Goal: Task Accomplishment & Management: Manage account settings

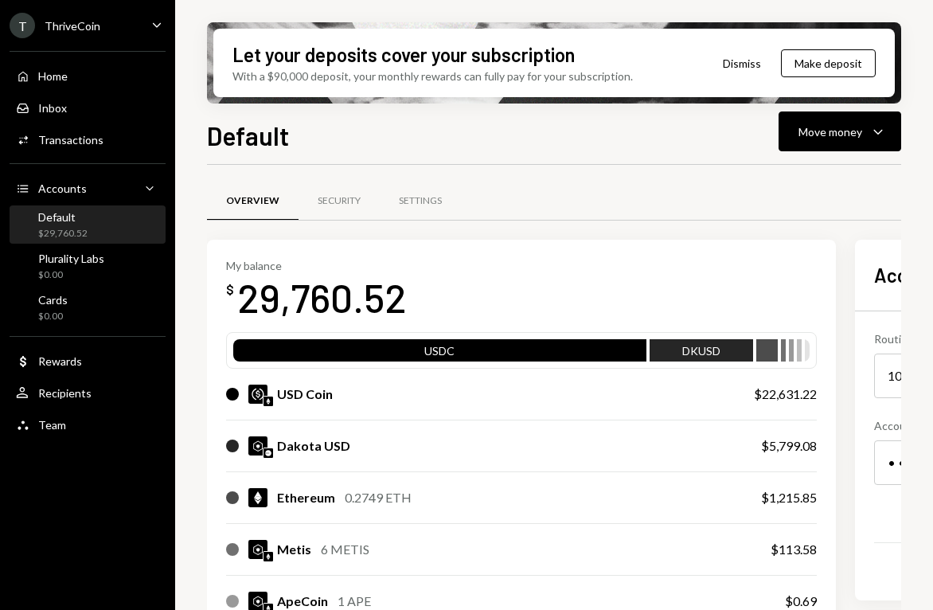
click at [858, 206] on div "Overview Security Settings" at bounding box center [603, 201] width 793 height 41
click at [884, 150] on div "Default Move money Caret Down Overview Security Settings My balance $ 29,760.52…" at bounding box center [554, 410] width 694 height 588
drag, startPoint x: 853, startPoint y: 136, endPoint x: 824, endPoint y: 151, distance: 32.4
click at [852, 136] on div "Move money" at bounding box center [831, 131] width 64 height 17
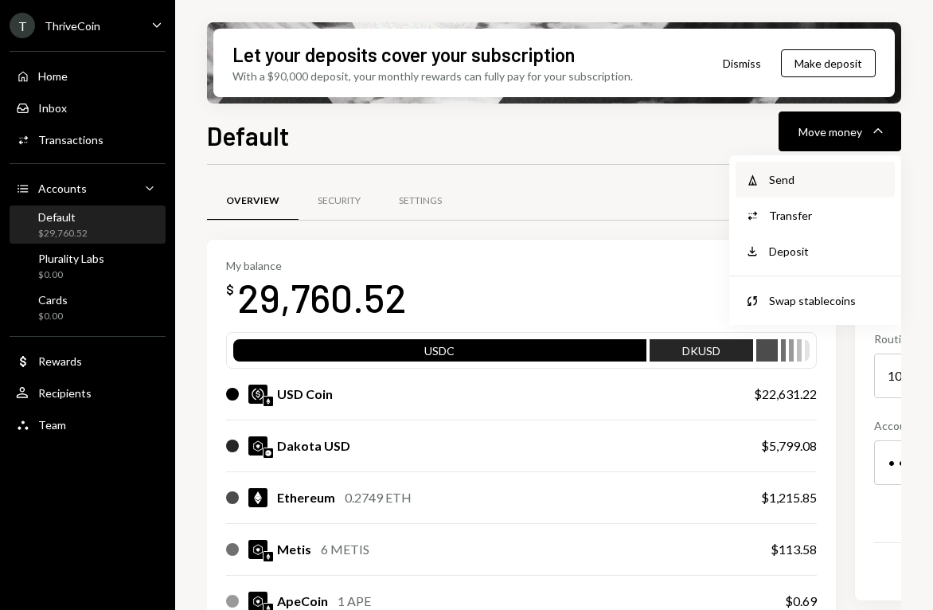
click at [796, 175] on div "Send" at bounding box center [827, 179] width 116 height 17
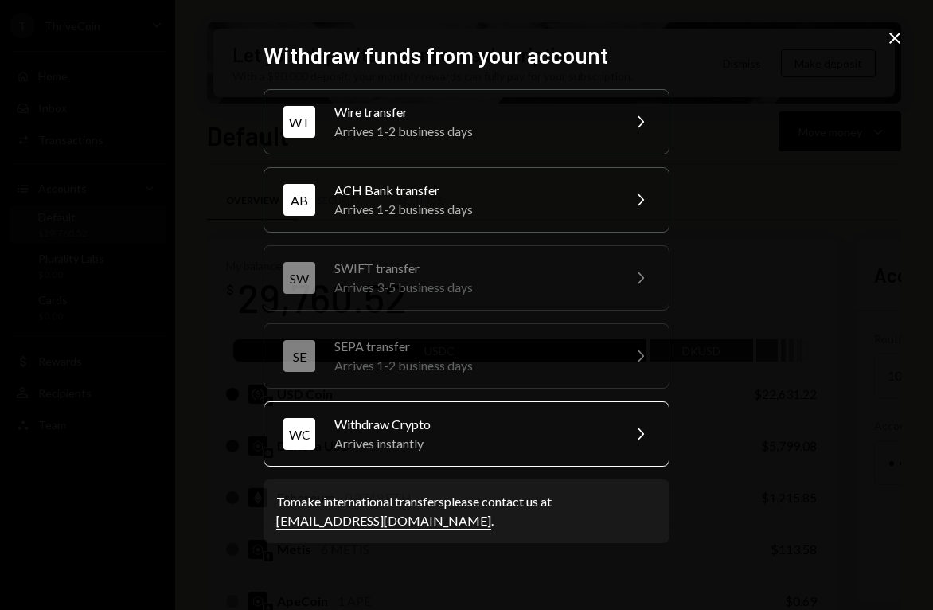
click at [420, 432] on div "Withdraw Crypto" at bounding box center [472, 424] width 277 height 19
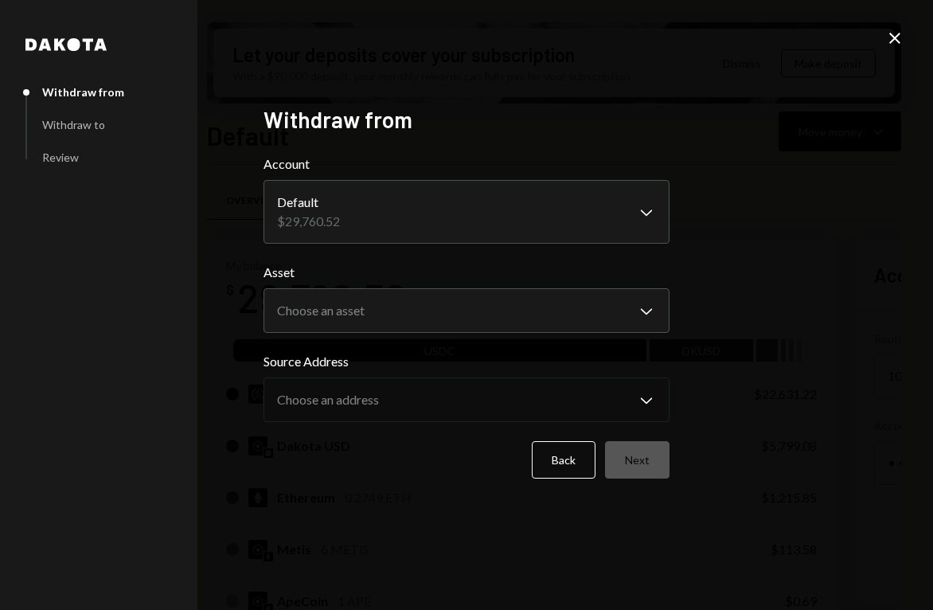
click at [485, 217] on body "T ThriveCoin Caret Down Home Home Inbox Inbox Activities Transactions Accounts …" at bounding box center [466, 305] width 933 height 610
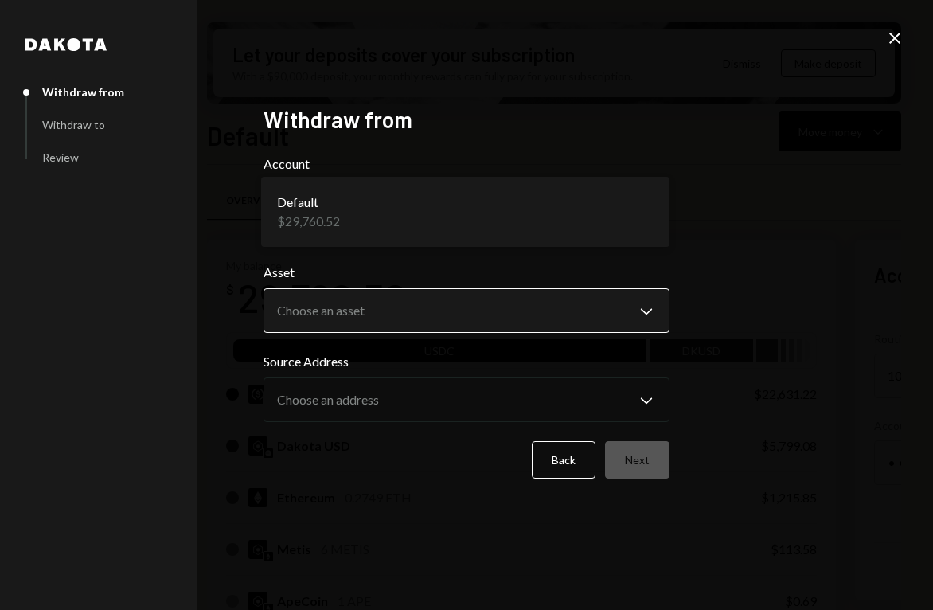
click at [495, 311] on body "T ThriveCoin Caret Down Home Home Inbox Inbox Activities Transactions Accounts …" at bounding box center [466, 305] width 933 height 610
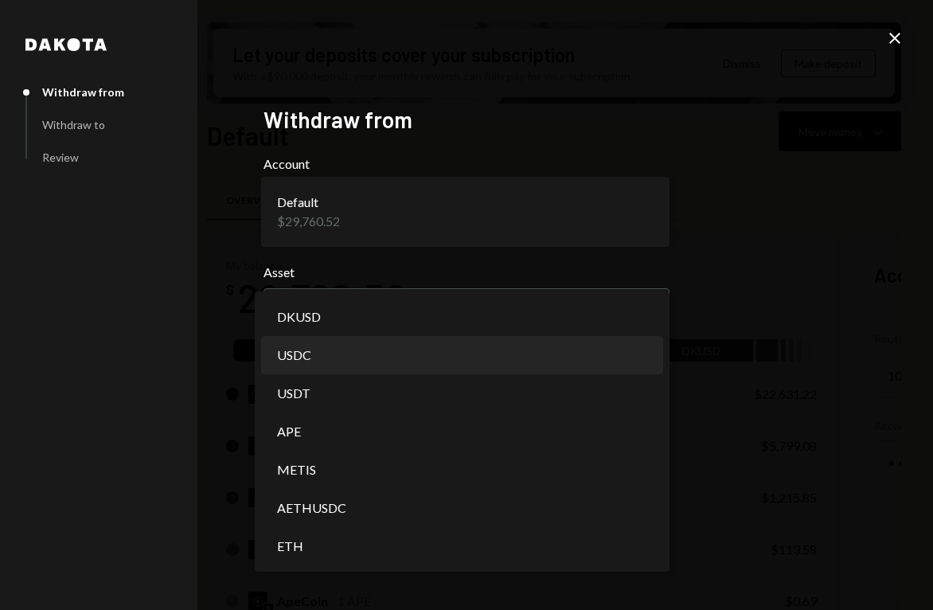
select select "****"
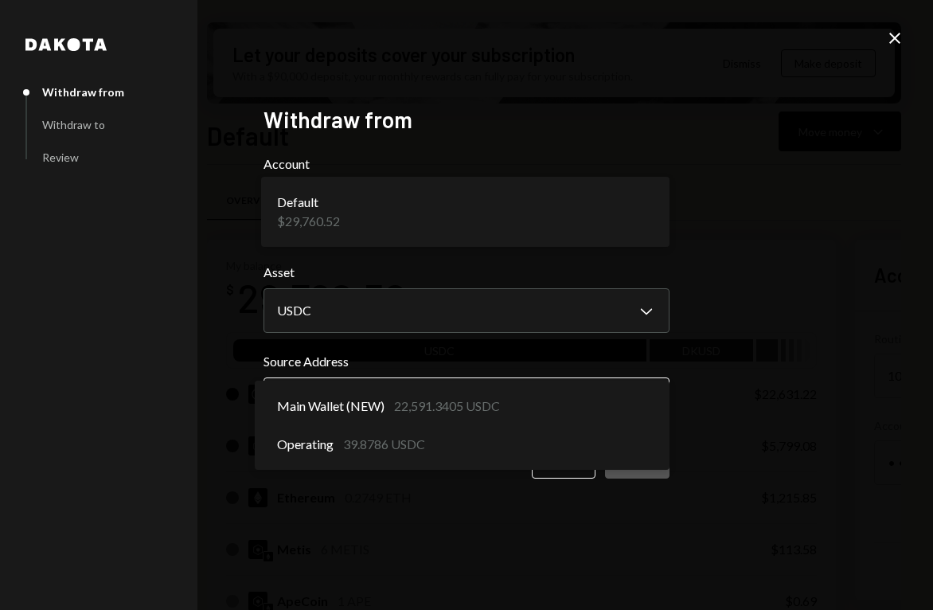
click at [611, 404] on body "T ThriveCoin Caret Down Home Home Inbox Inbox Activities Transactions Accounts …" at bounding box center [466, 305] width 933 height 610
select select "**********"
drag, startPoint x: 516, startPoint y: 416, endPoint x: 623, endPoint y: 442, distance: 109.9
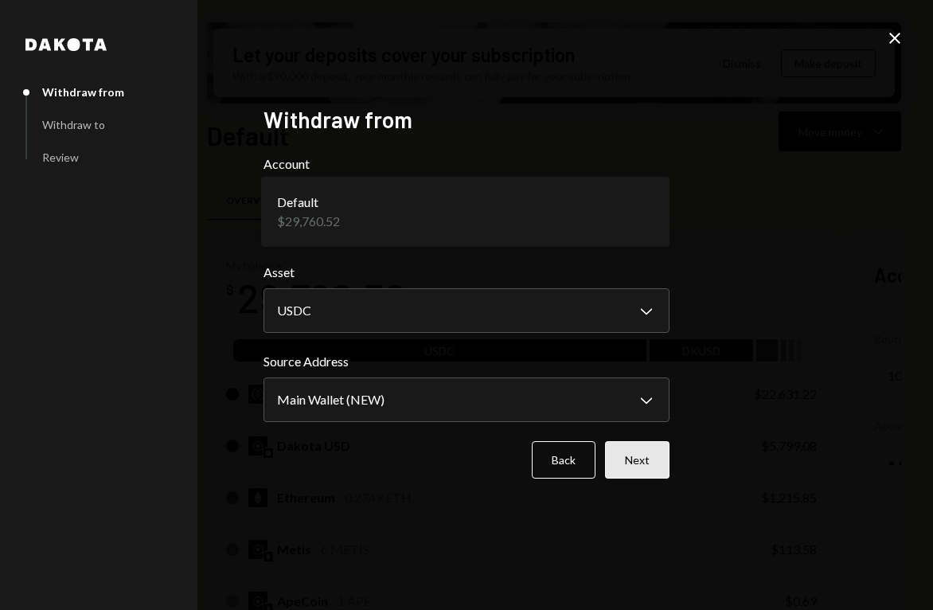
click at [643, 463] on button "Next" at bounding box center [637, 459] width 64 height 37
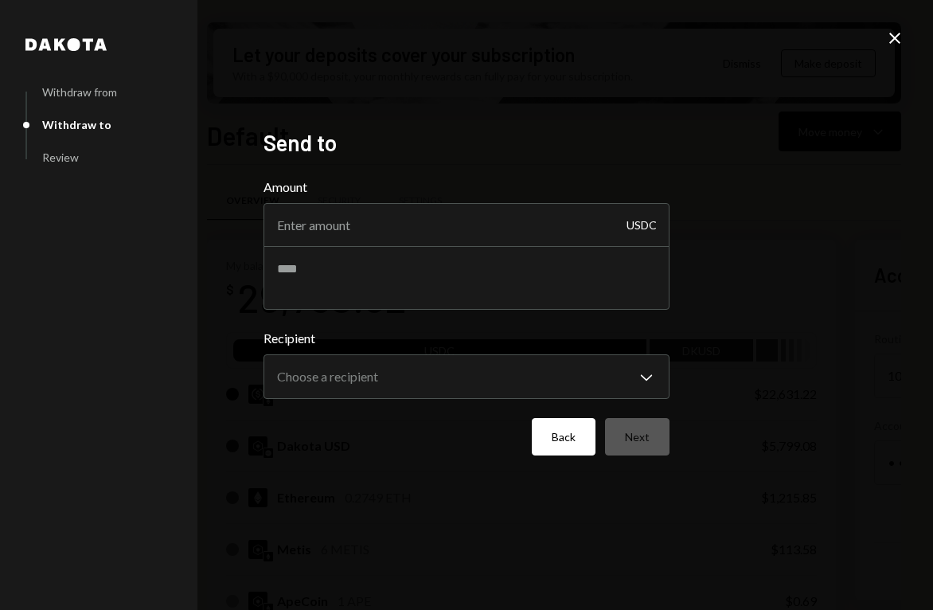
click at [552, 436] on button "Back" at bounding box center [564, 436] width 64 height 37
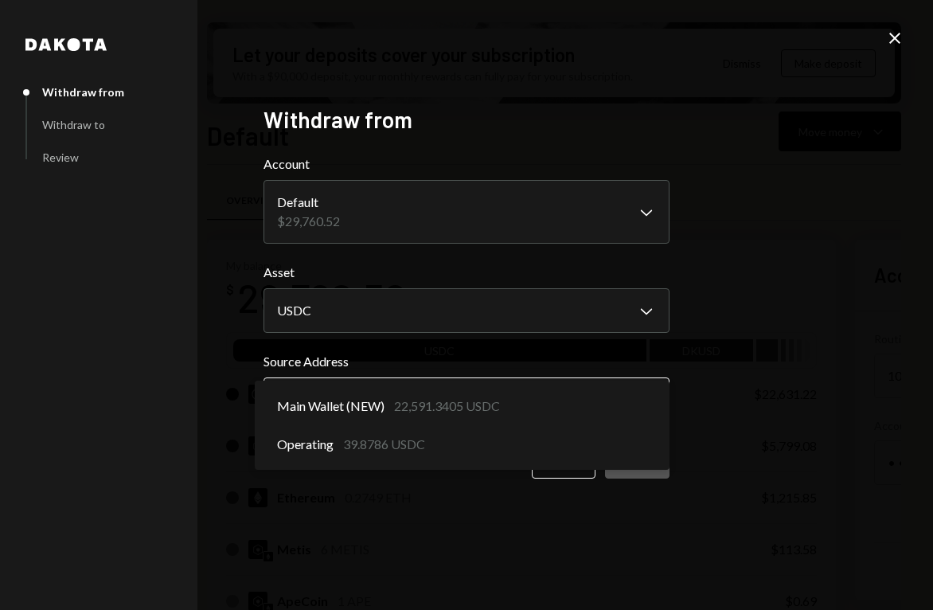
click at [551, 406] on body "T ThriveCoin Caret Down Home Home Inbox Inbox Activities Transactions Accounts …" at bounding box center [466, 305] width 933 height 610
select select "**********"
drag, startPoint x: 533, startPoint y: 404, endPoint x: 680, endPoint y: 441, distance: 151.0
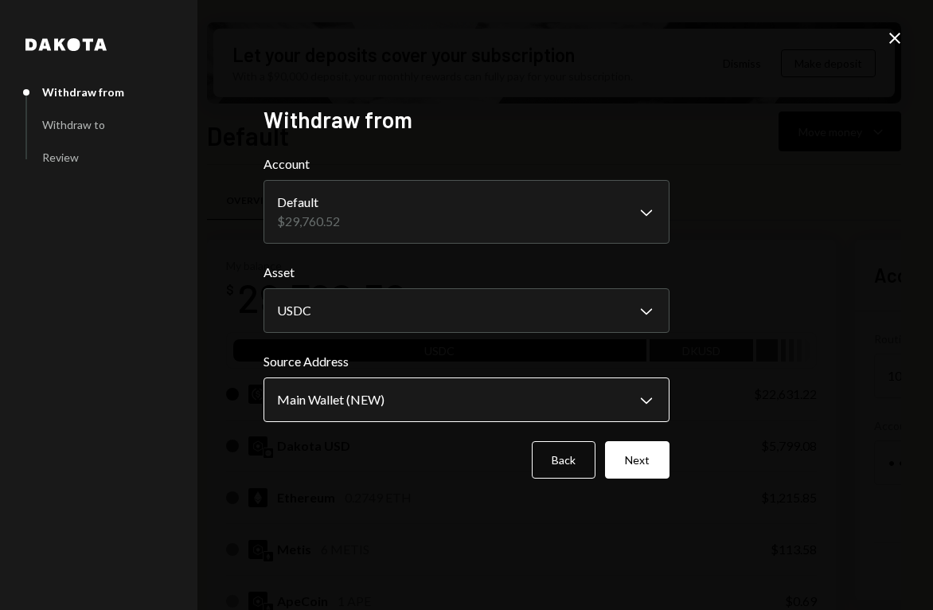
click at [565, 393] on body "T ThriveCoin Caret Down Home Home Inbox Inbox Activities Transactions Accounts …" at bounding box center [466, 305] width 933 height 610
click at [891, 45] on icon "Close" at bounding box center [894, 38] width 19 height 19
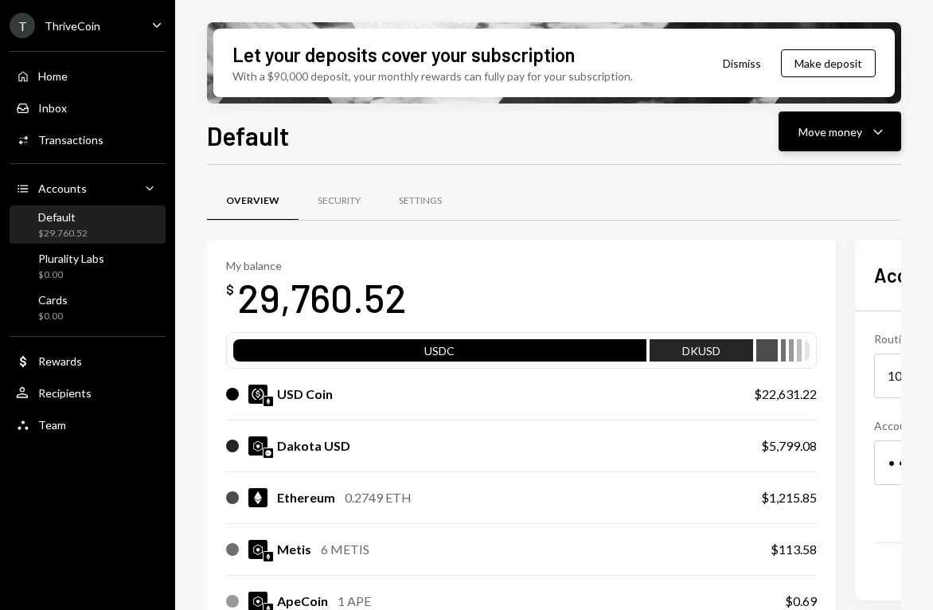
click at [837, 133] on div "Move money" at bounding box center [831, 131] width 64 height 17
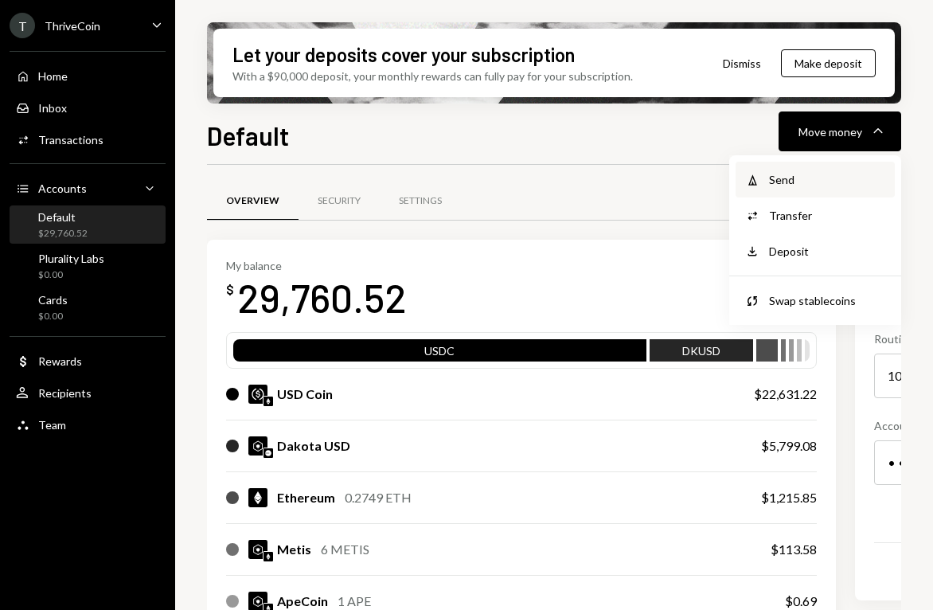
click at [784, 183] on div "Send" at bounding box center [827, 179] width 116 height 17
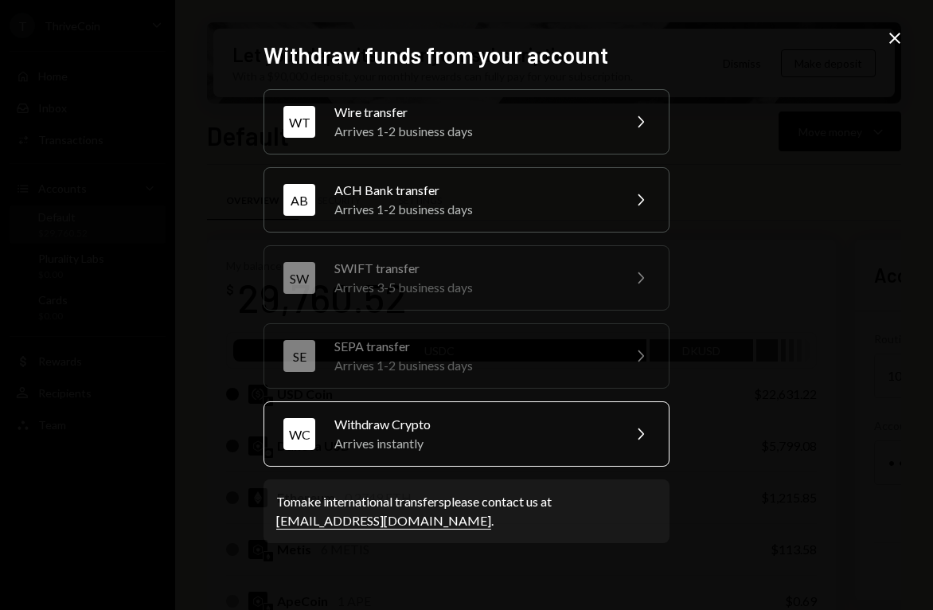
click at [508, 420] on div "Withdraw Crypto" at bounding box center [472, 424] width 277 height 19
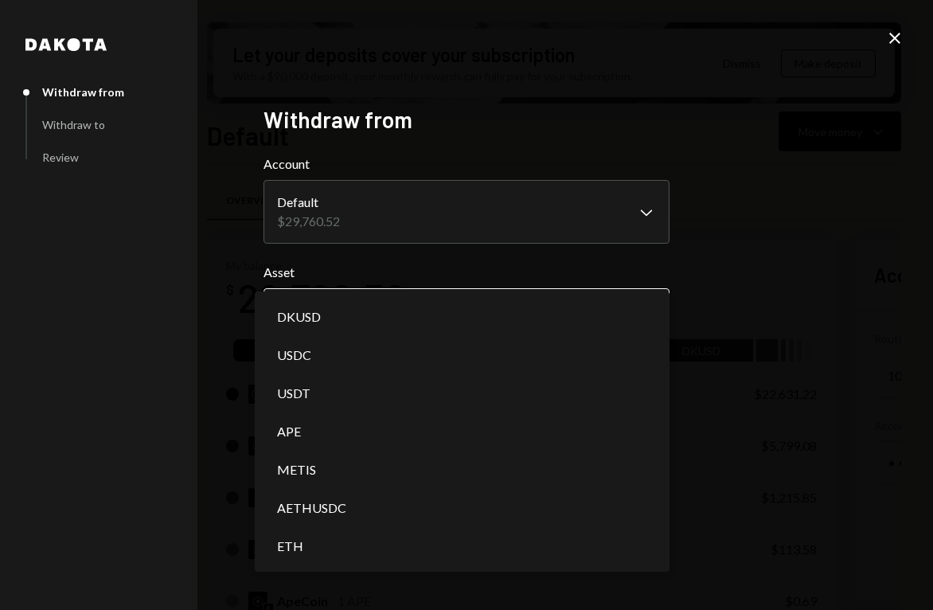
click at [540, 297] on body "T ThriveCoin Caret Down Home Home Inbox Inbox Activities Transactions Accounts …" at bounding box center [466, 305] width 933 height 610
select select "****"
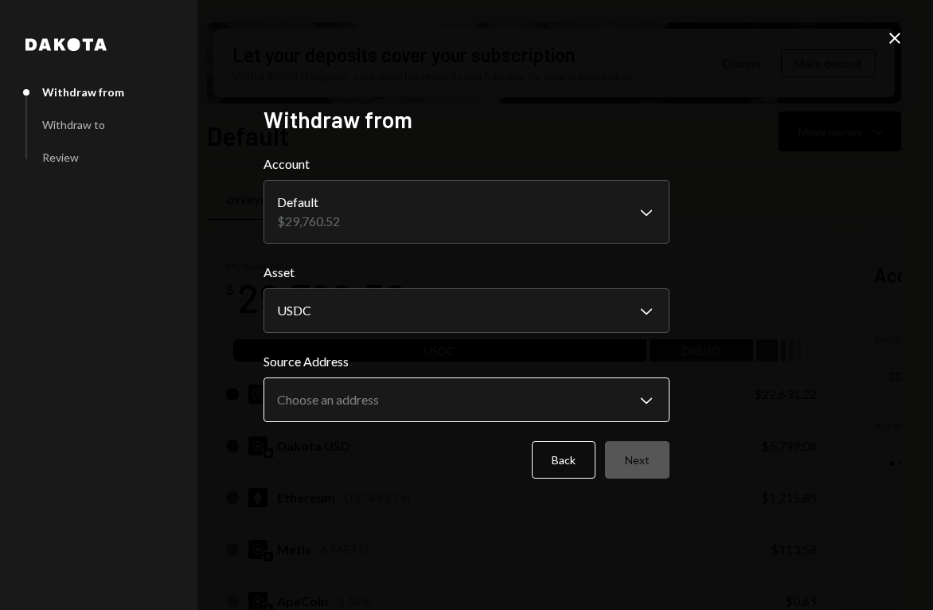
click at [500, 405] on body "T ThriveCoin Caret Down Home Home Inbox Inbox Activities Transactions Accounts …" at bounding box center [466, 305] width 933 height 610
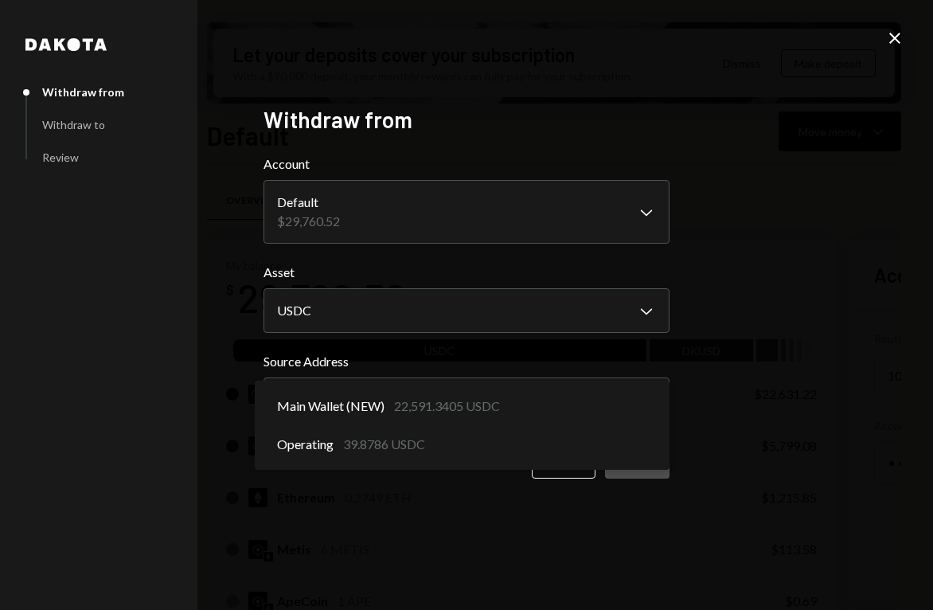
select select "**********"
drag, startPoint x: 529, startPoint y: 408, endPoint x: 646, endPoint y: 469, distance: 132.1
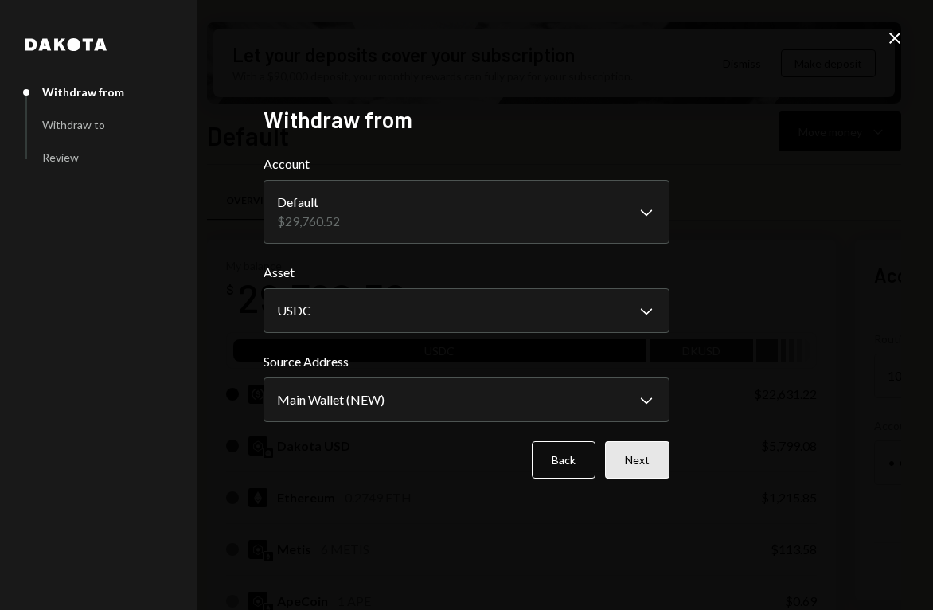
click at [643, 476] on button "Next" at bounding box center [637, 459] width 64 height 37
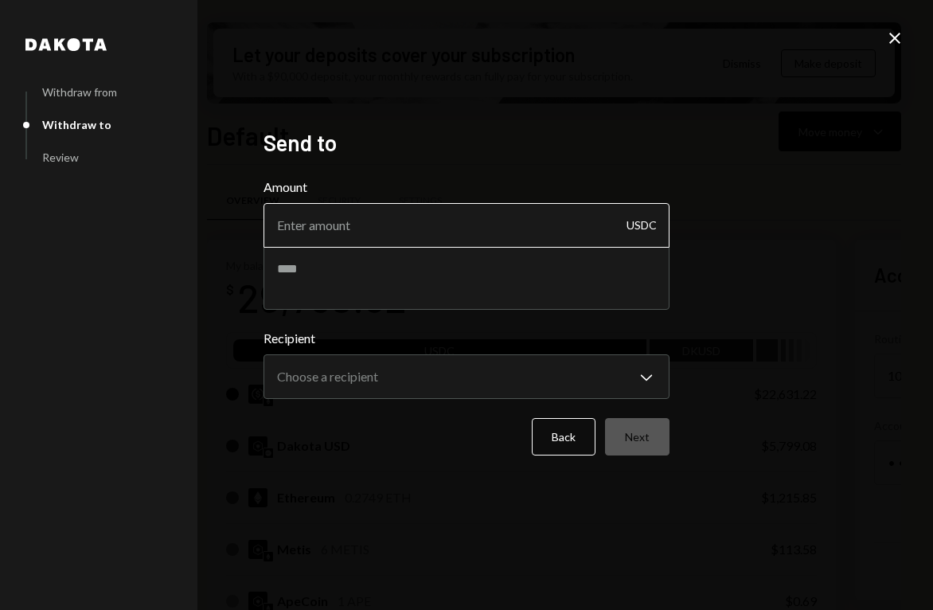
drag, startPoint x: 478, startPoint y: 235, endPoint x: 471, endPoint y: 241, distance: 9.0
click at [472, 240] on input "Amount" at bounding box center [467, 225] width 406 height 45
type input "8745"
click at [396, 304] on textarea at bounding box center [467, 278] width 406 height 64
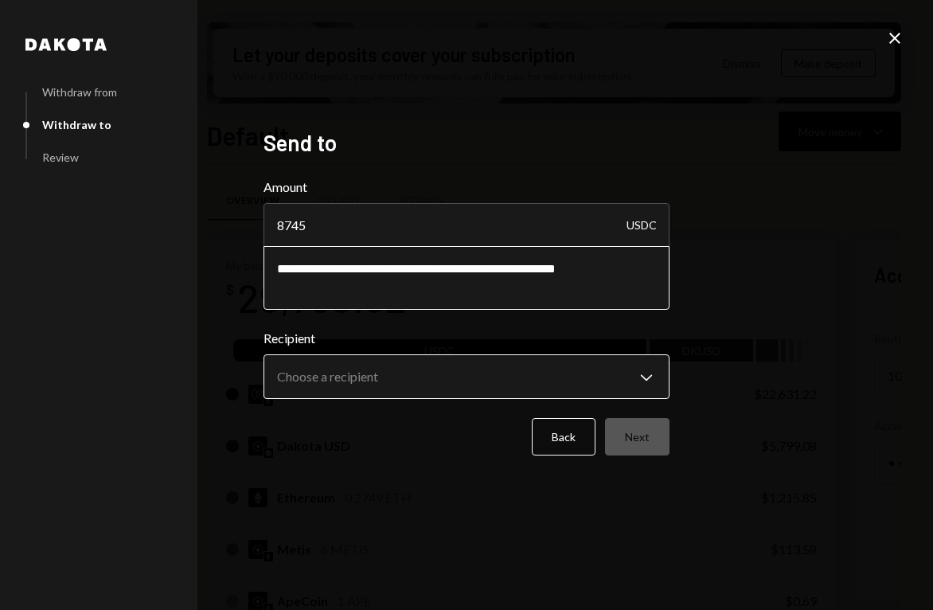
type textarea "**********"
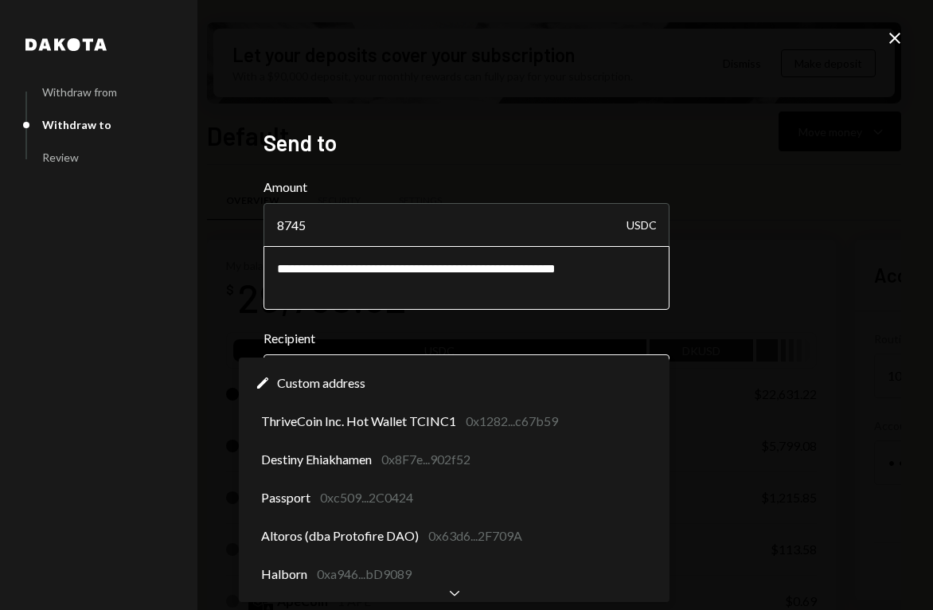
click at [538, 374] on body "T ThriveCoin Caret Down Home Home Inbox Inbox Activities Transactions Accounts …" at bounding box center [466, 305] width 933 height 610
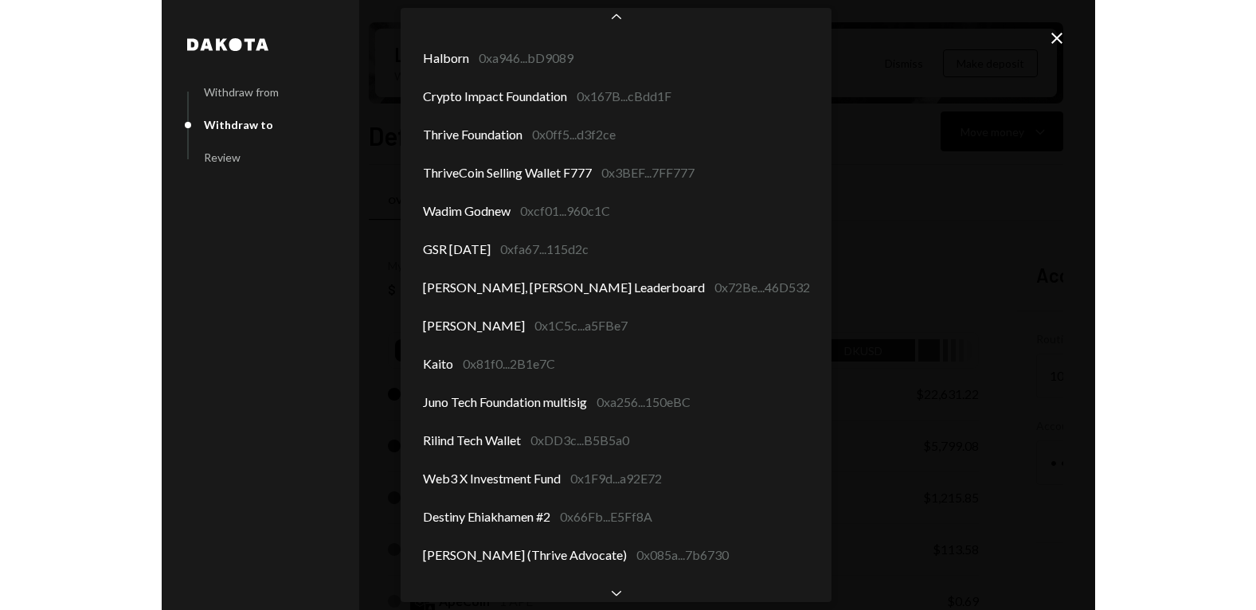
scroll to position [202, 0]
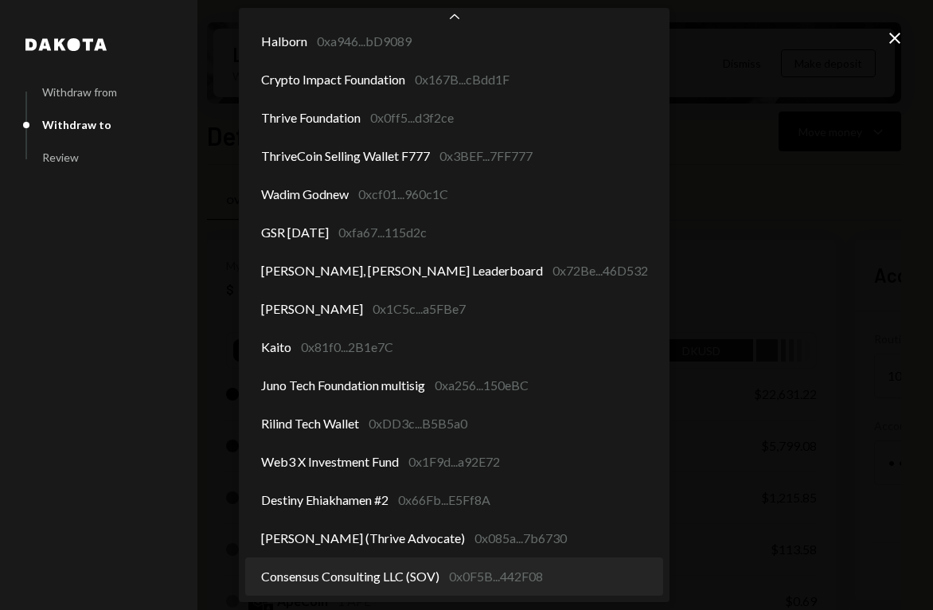
select select "**********"
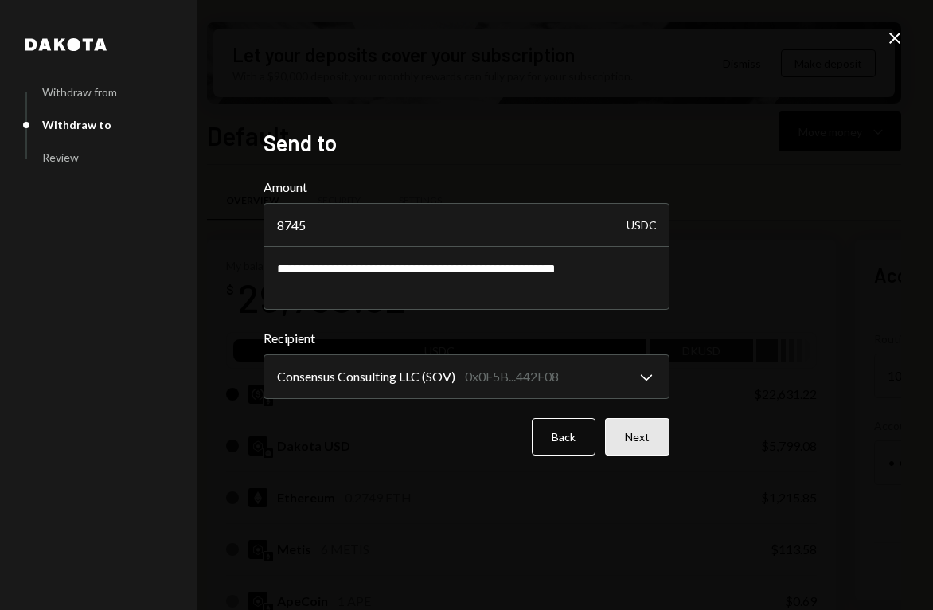
click at [640, 438] on button "Next" at bounding box center [637, 436] width 64 height 37
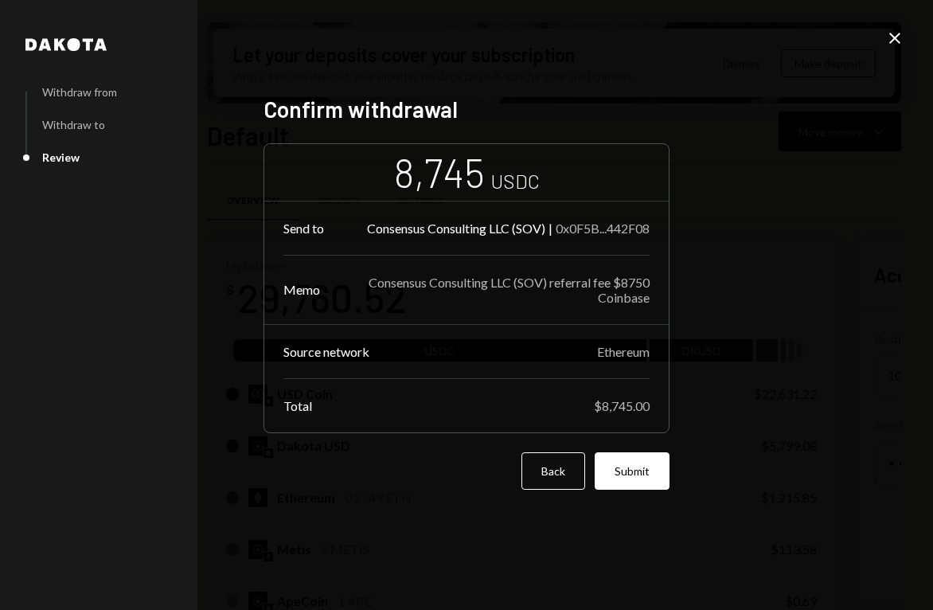
click at [653, 464] on button "Submit" at bounding box center [632, 470] width 75 height 37
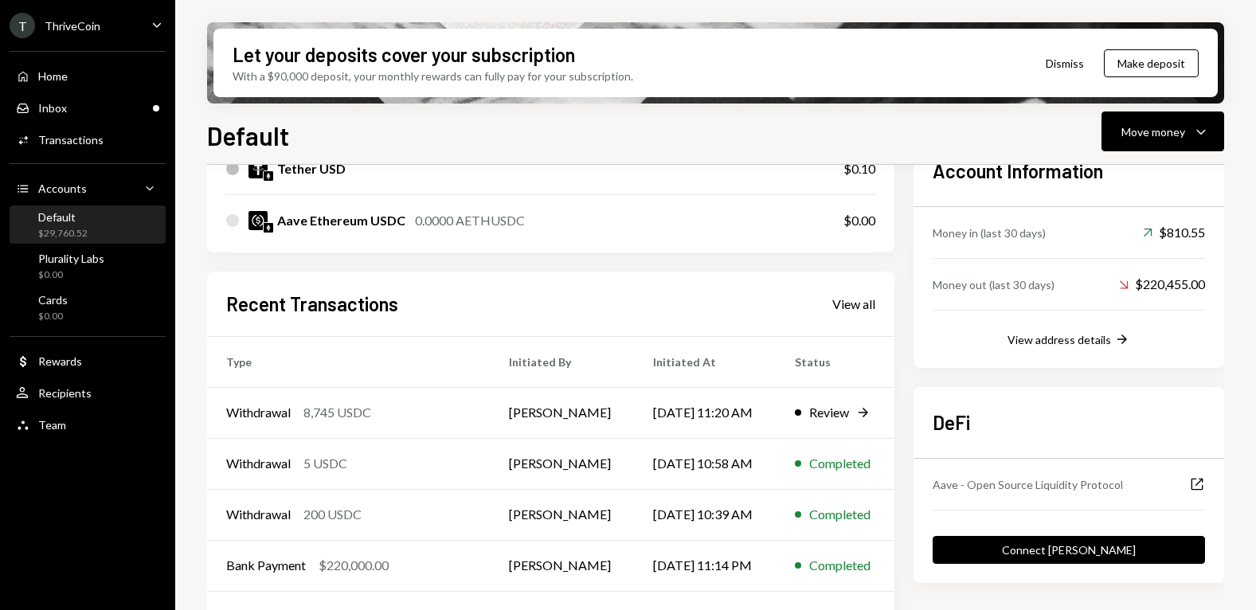
scroll to position [529, 0]
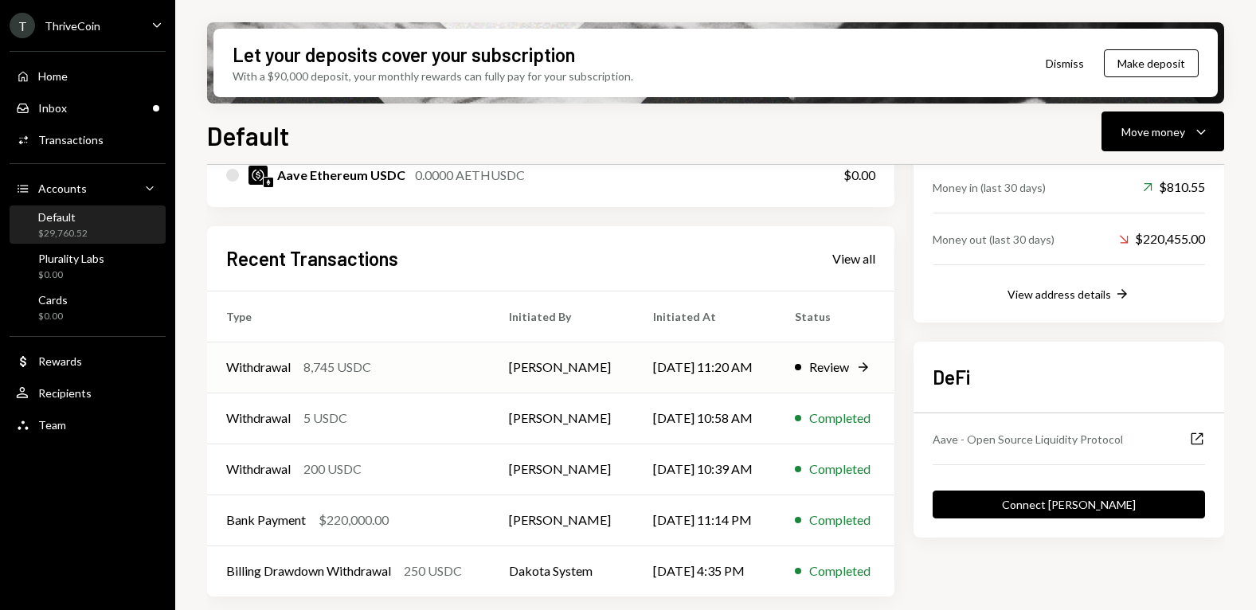
click at [443, 369] on div "Withdrawal 8,745 USDC" at bounding box center [348, 366] width 244 height 19
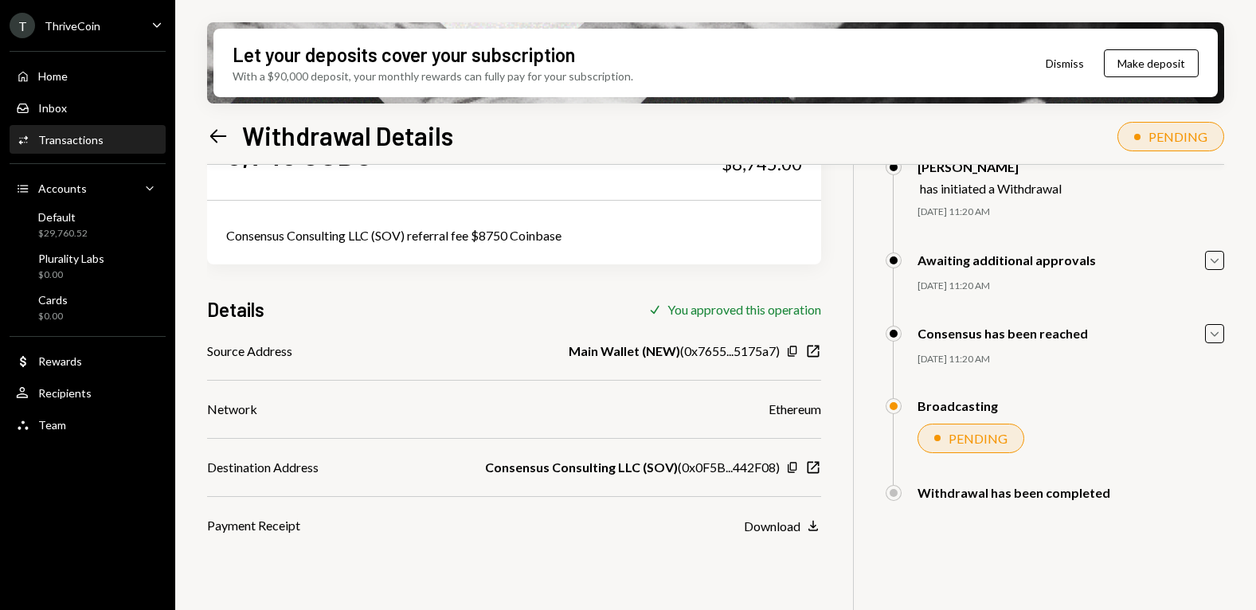
scroll to position [127, 0]
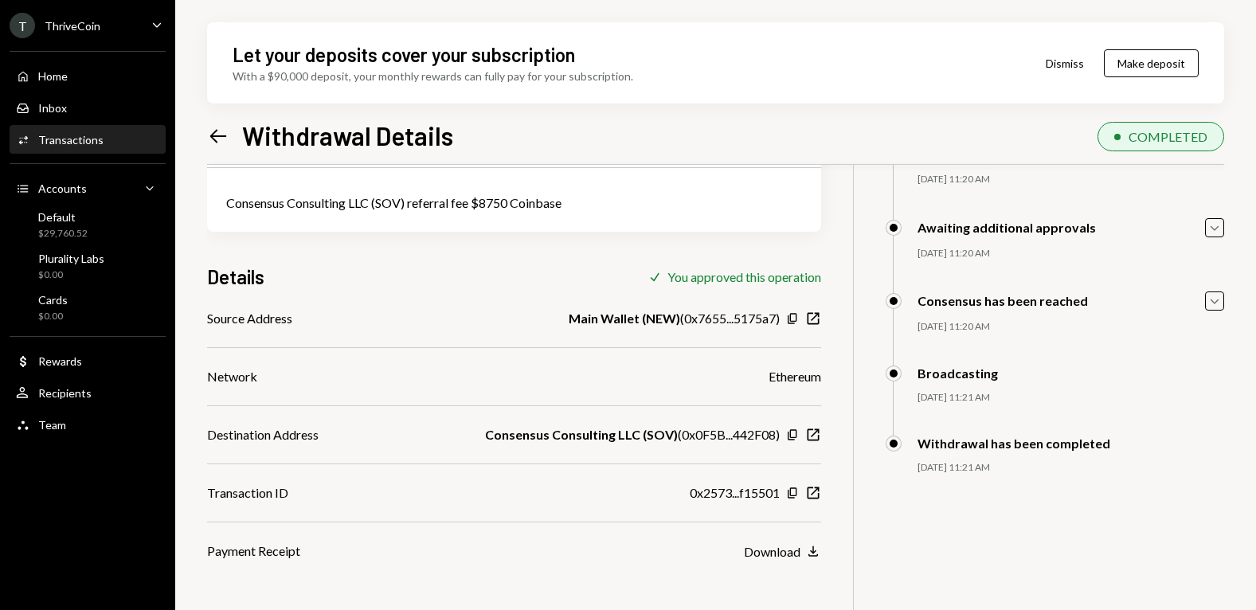
scroll to position [127, 0]
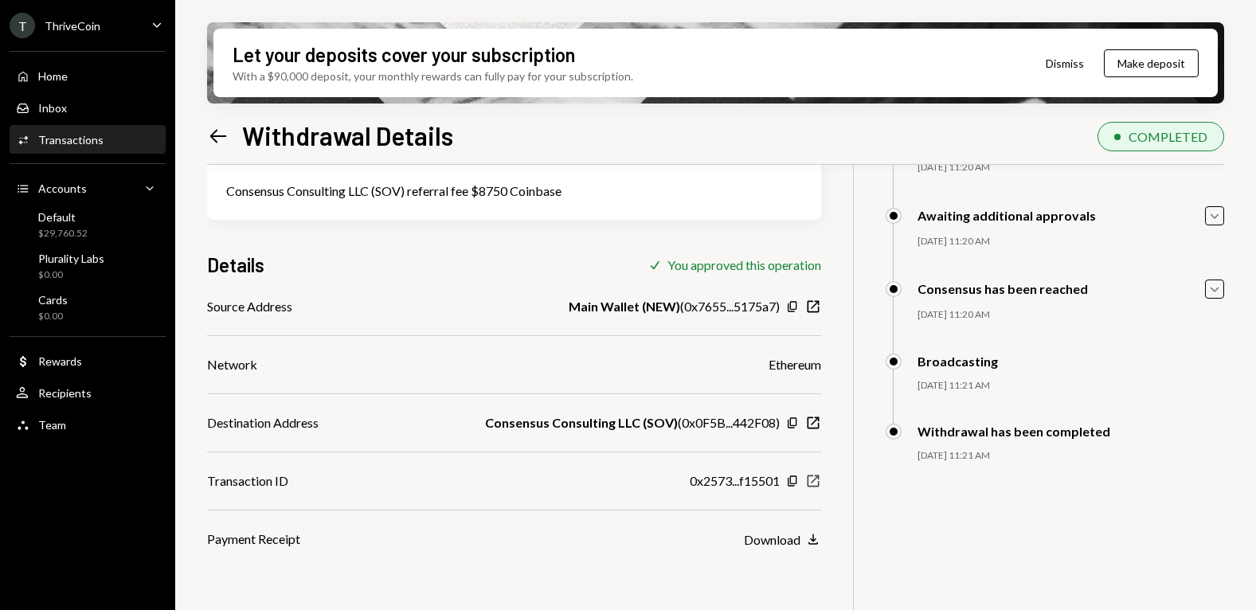
click at [815, 483] on icon "New Window" at bounding box center [813, 481] width 16 height 16
click at [398, 428] on div "Destination Address Consensus Consulting LLC (SOV) ( 0x0F5B...442F08 ) Copy New…" at bounding box center [514, 422] width 614 height 19
click at [943, 475] on div "Withdrawal has been completed 09/16/25 11:21 AM Gerard Hernandez Approved Gerar…" at bounding box center [1054, 459] width 338 height 71
